Goal: Task Accomplishment & Management: Manage account settings

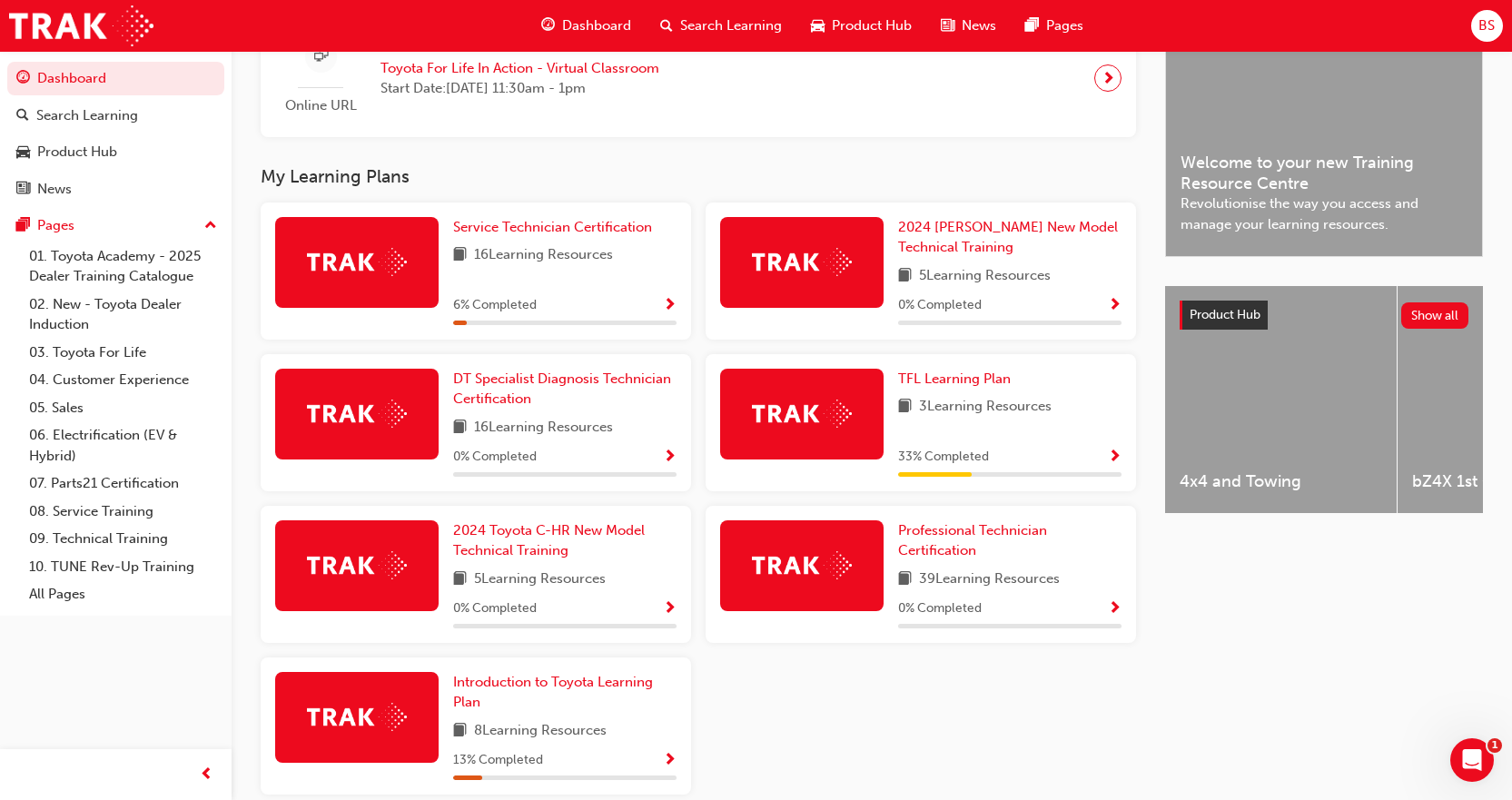
scroll to position [570, 0]
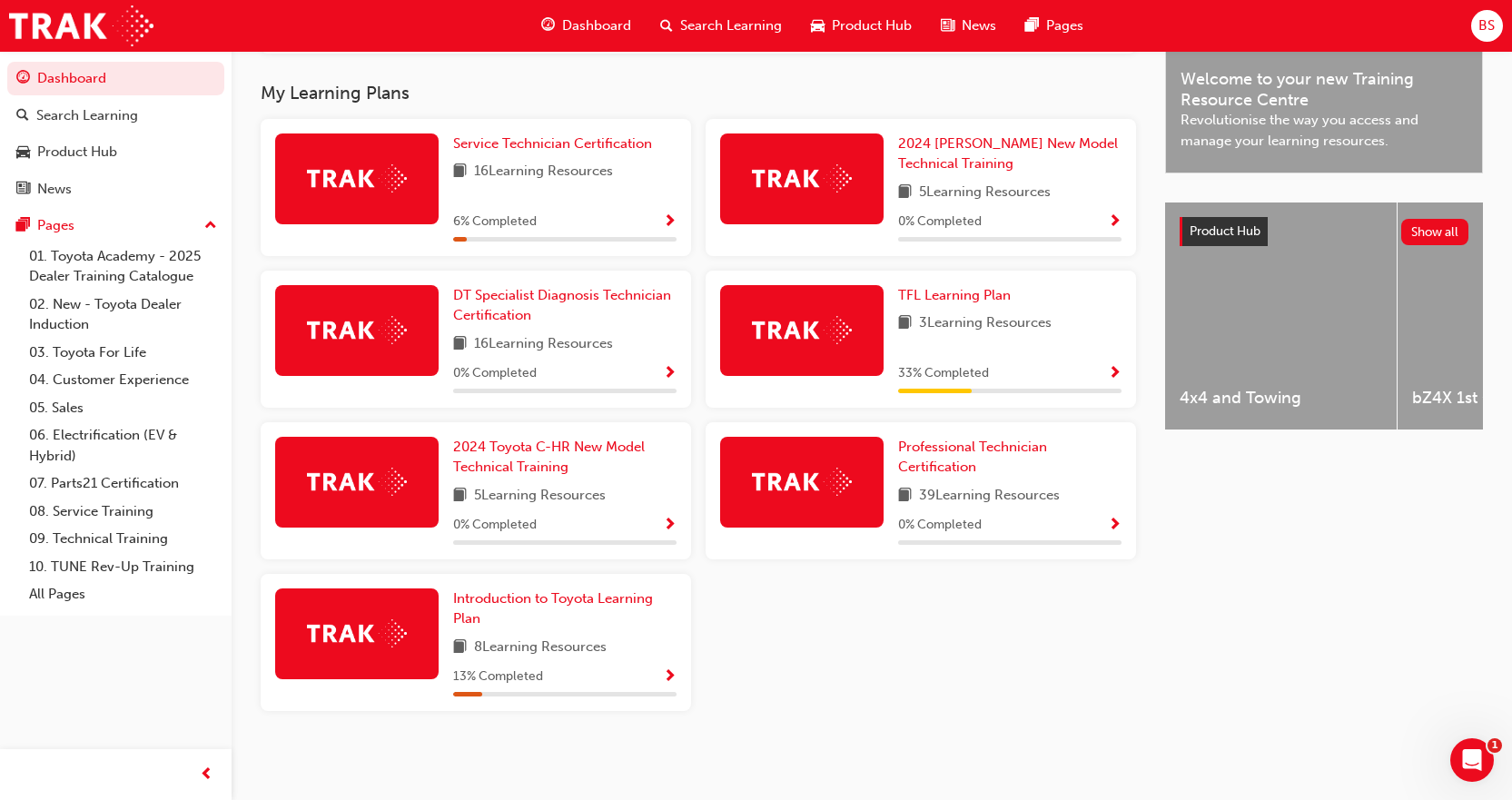
click at [1488, 25] on span "BS" at bounding box center [1487, 26] width 17 height 20
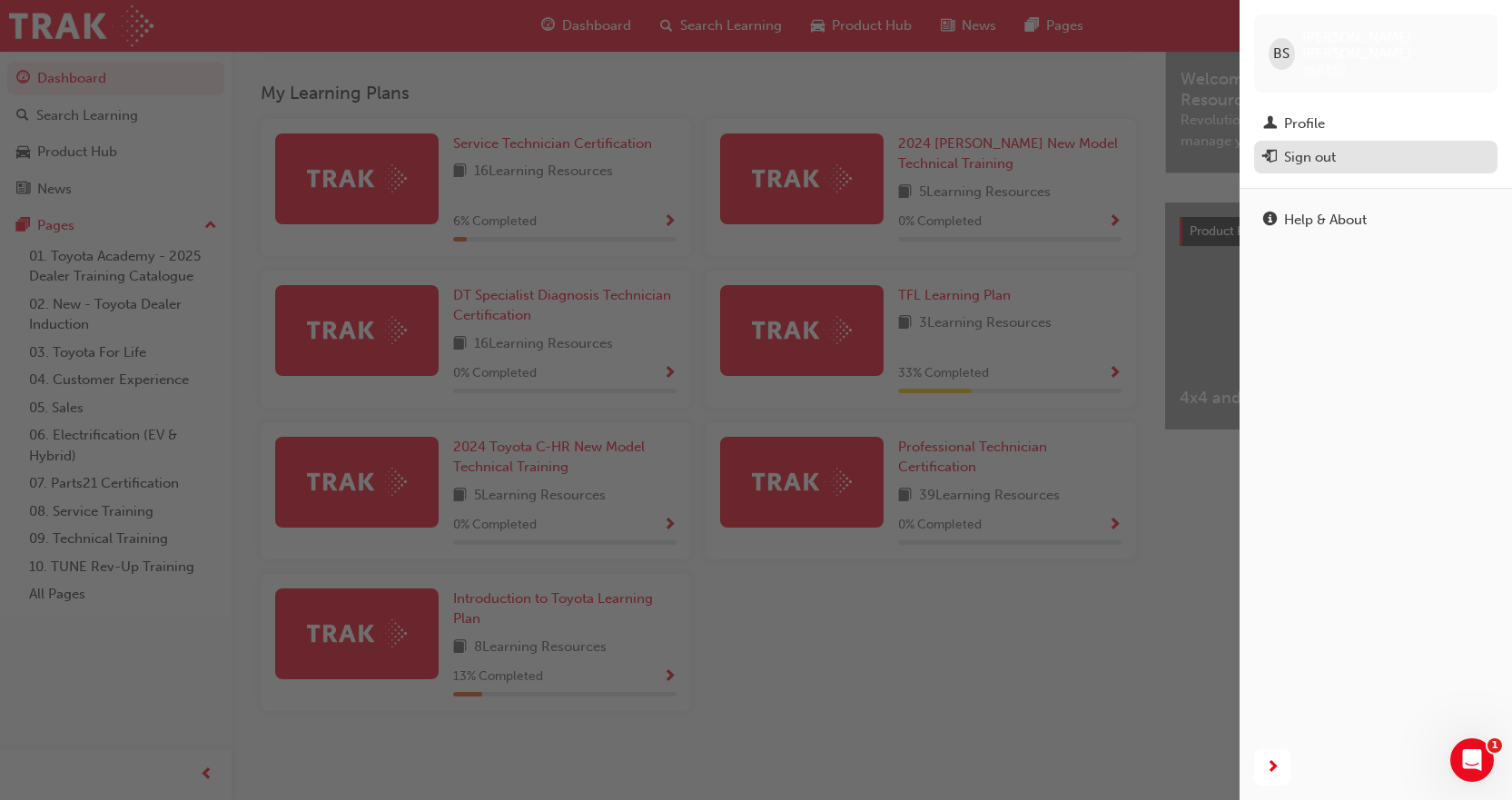
click at [1377, 153] on button "Sign out" at bounding box center [1375, 158] width 243 height 33
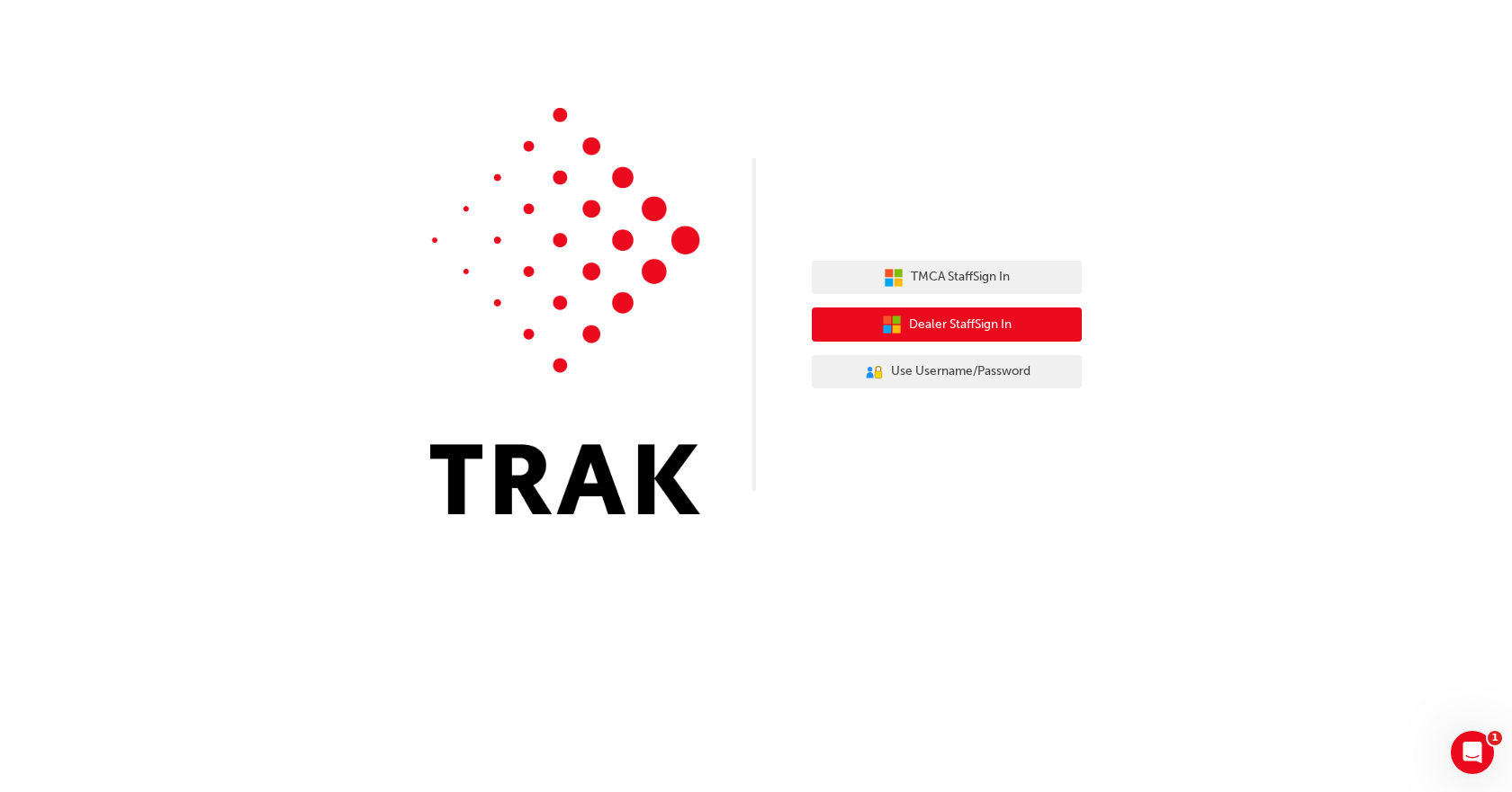
click at [941, 316] on span "Dealer Staff Sign In" at bounding box center [960, 325] width 102 height 20
